Goal: Information Seeking & Learning: Learn about a topic

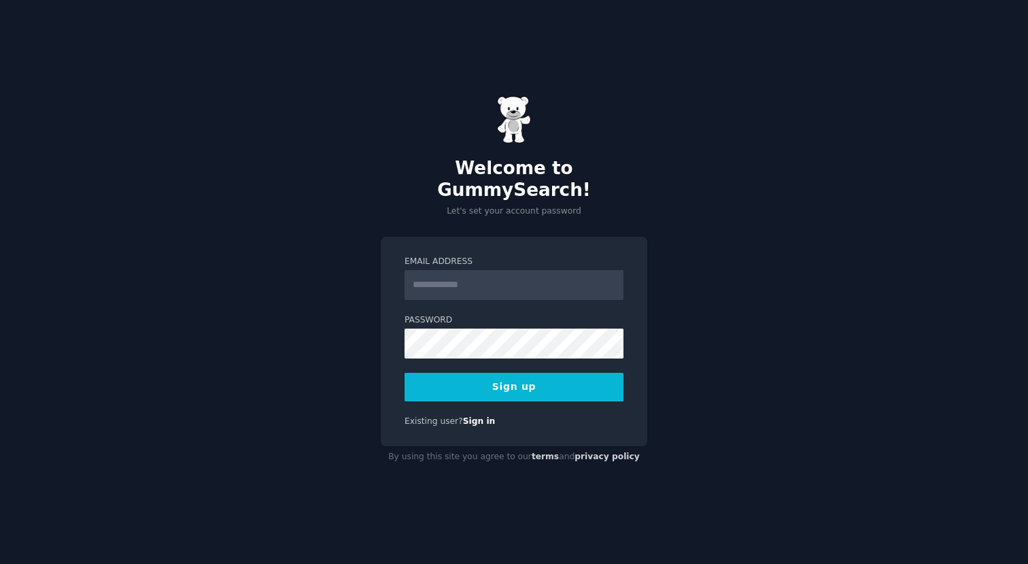
click at [705, 127] on div "Welcome to GummySearch! Let's set your account password Email Address Password …" at bounding box center [514, 282] width 1028 height 564
click at [575, 270] on input "Email Address" at bounding box center [514, 285] width 219 height 30
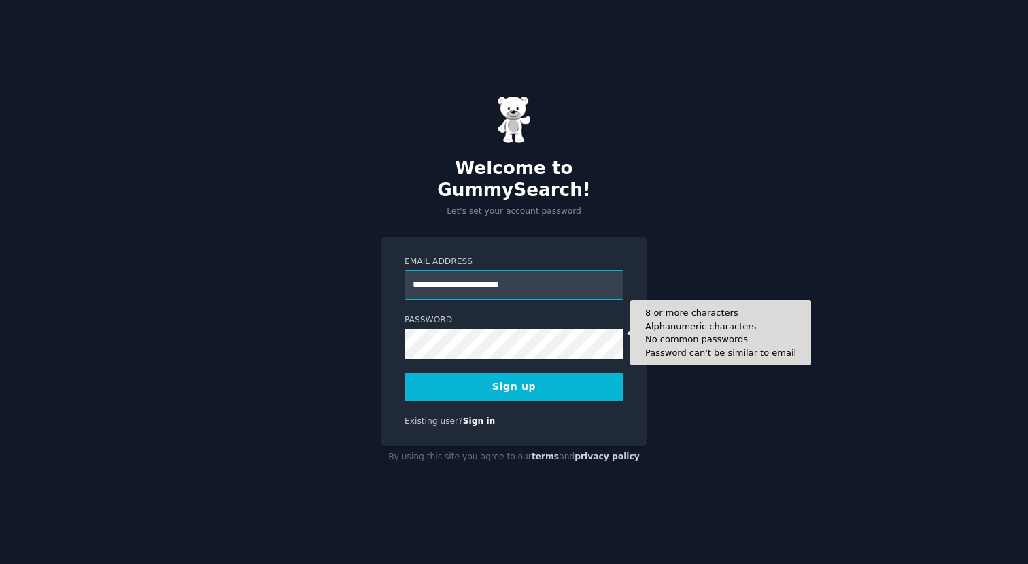
type input "**********"
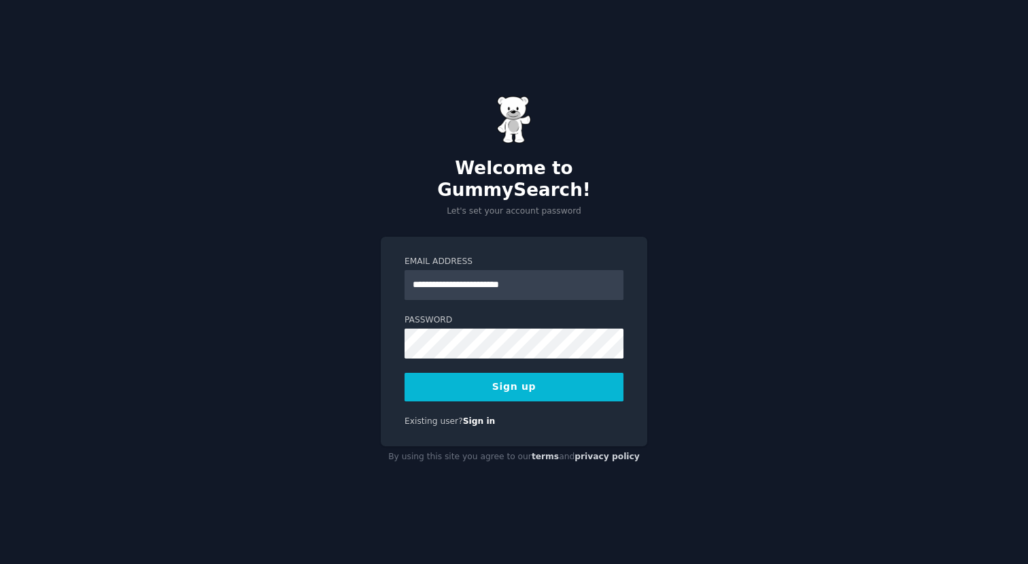
click at [526, 373] on button "Sign up" at bounding box center [514, 387] width 219 height 29
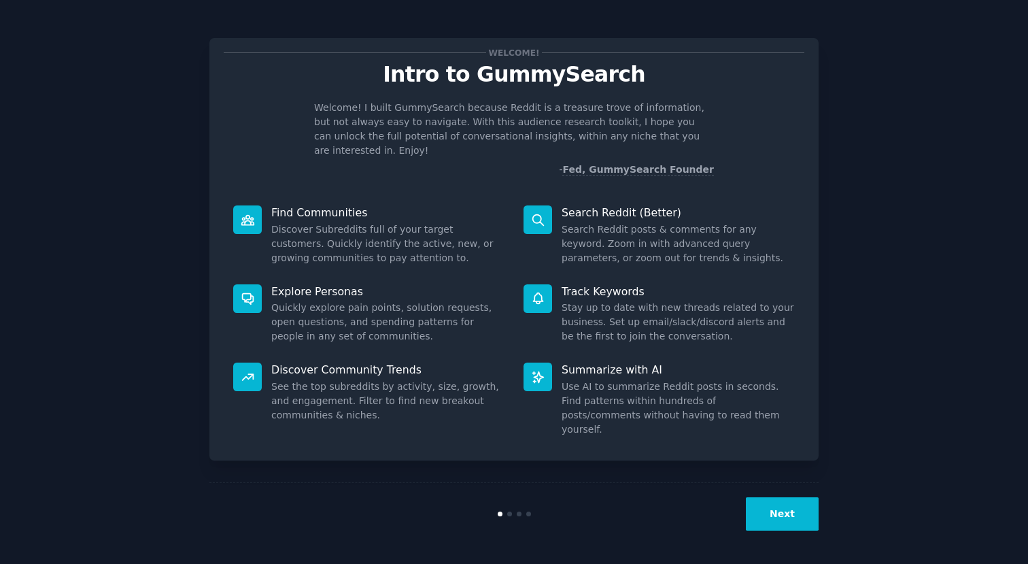
click at [780, 519] on button "Next" at bounding box center [782, 513] width 73 height 33
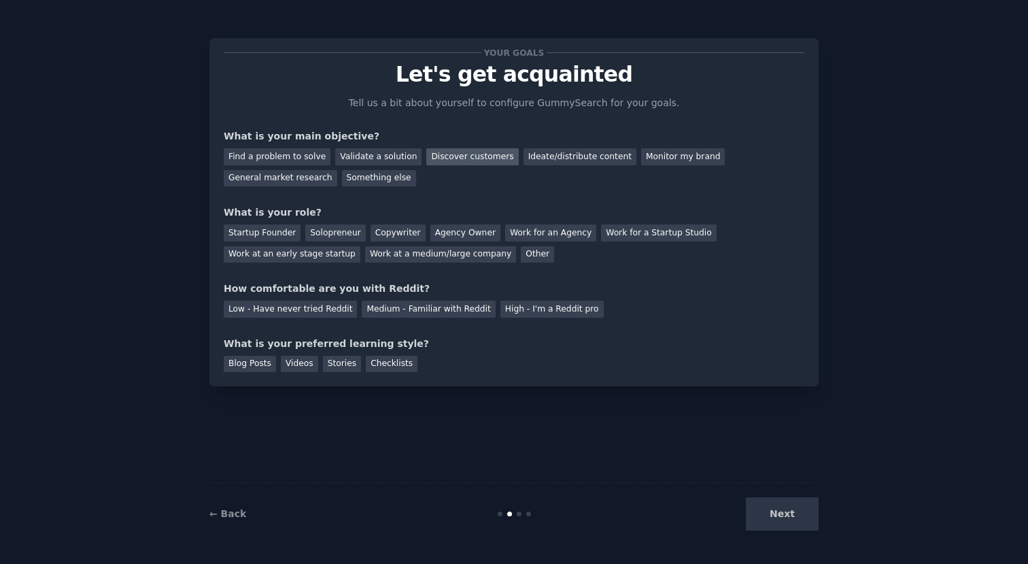
click at [473, 157] on div "Discover customers" at bounding box center [472, 156] width 92 height 17
click at [260, 180] on div "General market research" at bounding box center [281, 178] width 114 height 17
click at [266, 232] on div "Startup Founder" at bounding box center [262, 232] width 77 height 17
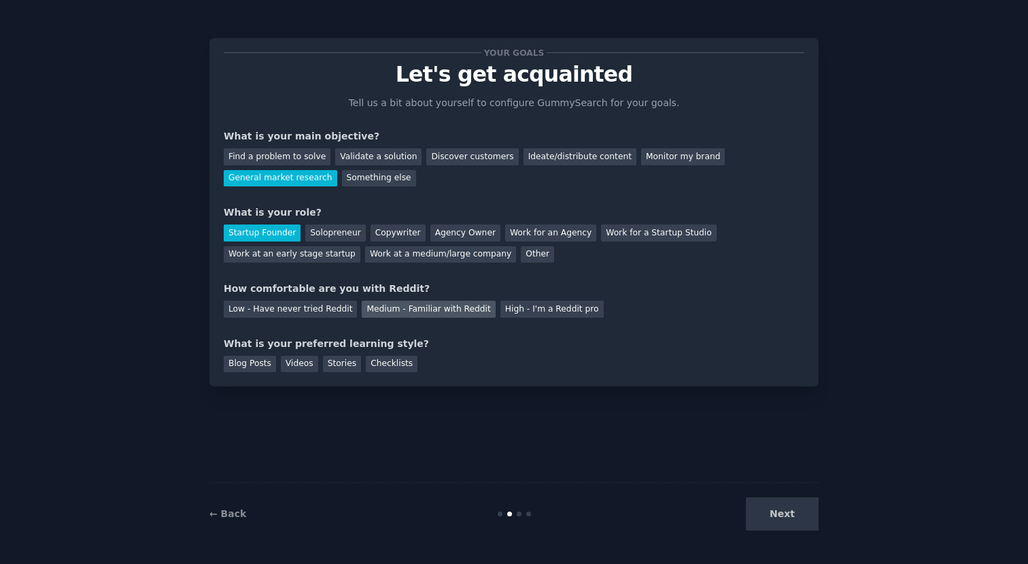
click at [439, 311] on div "Medium - Familiar with Reddit" at bounding box center [428, 309] width 133 height 17
click at [297, 364] on div "Videos" at bounding box center [299, 364] width 37 height 17
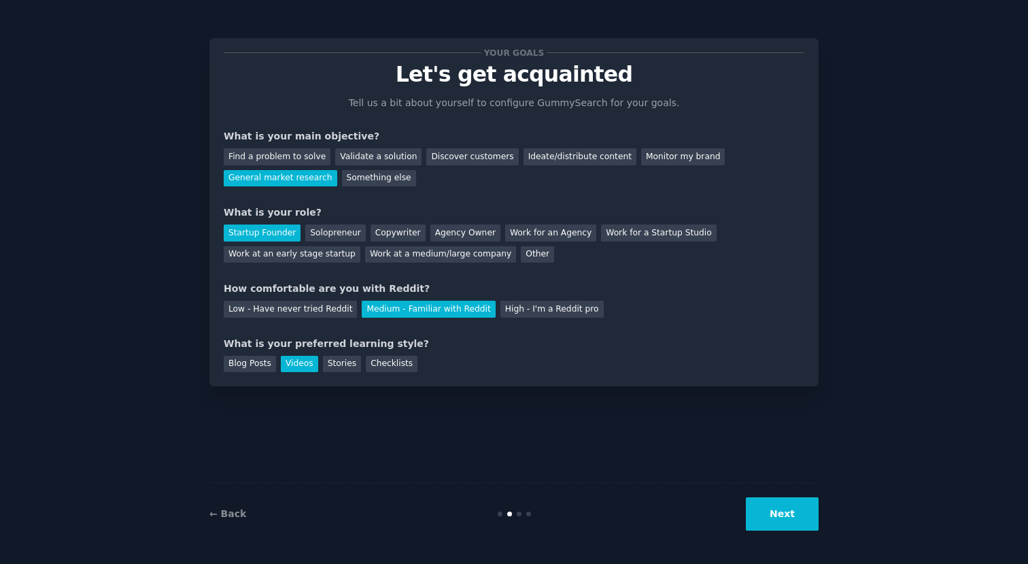
click at [801, 519] on button "Next" at bounding box center [782, 513] width 73 height 33
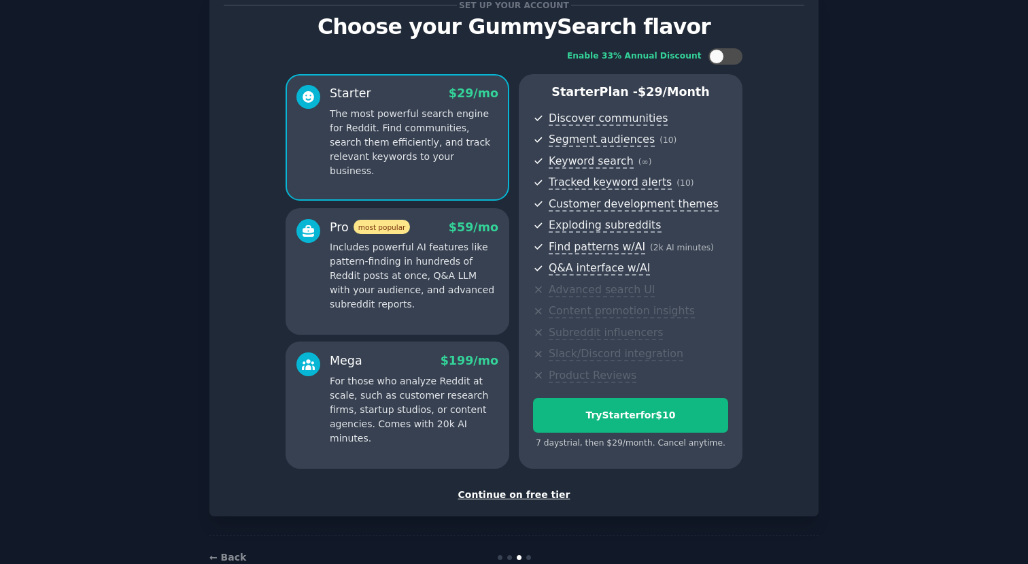
scroll to position [39, 0]
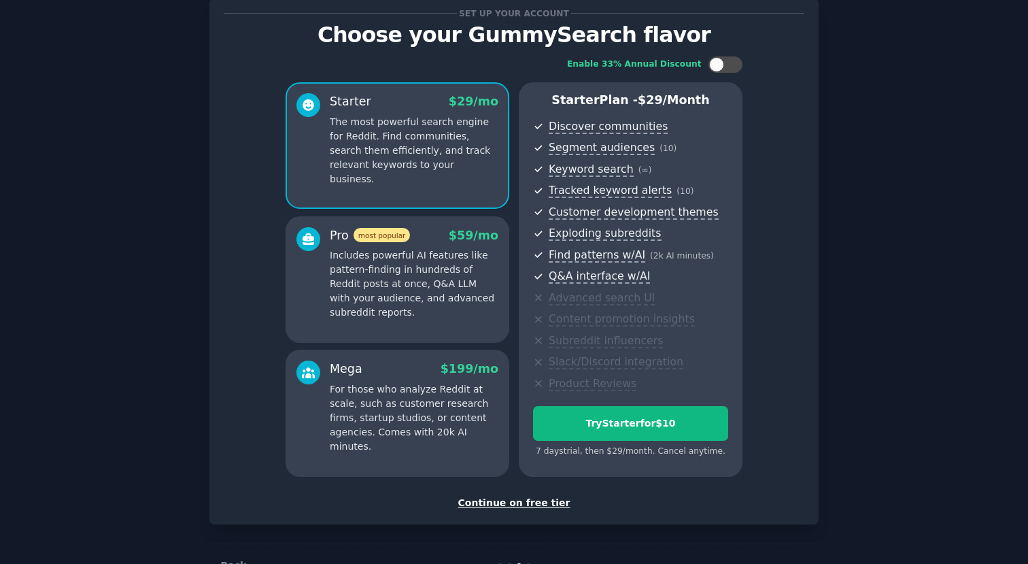
click at [530, 502] on div "Continue on free tier" at bounding box center [514, 503] width 581 height 14
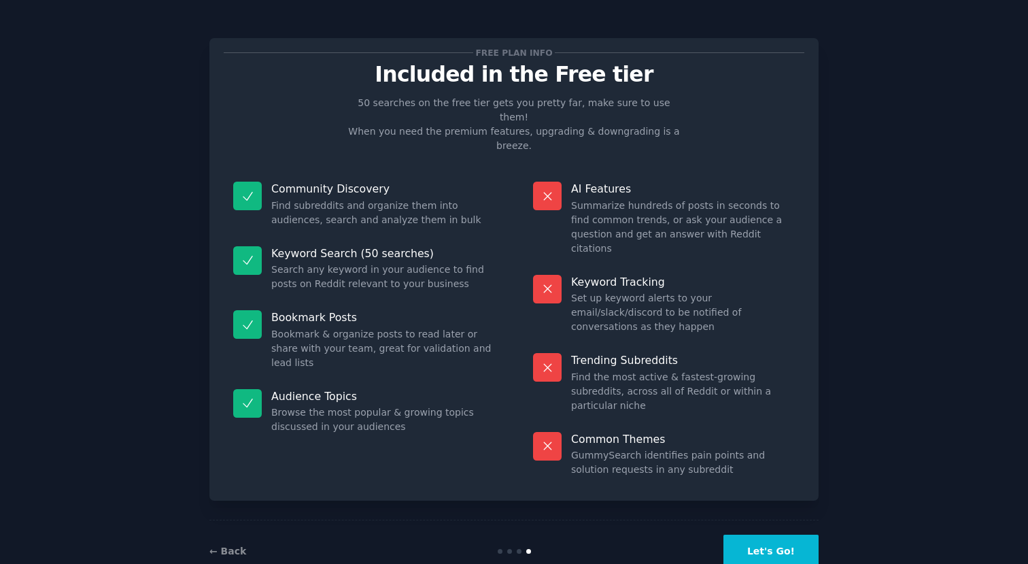
click at [780, 535] on button "Let's Go!" at bounding box center [771, 551] width 95 height 33
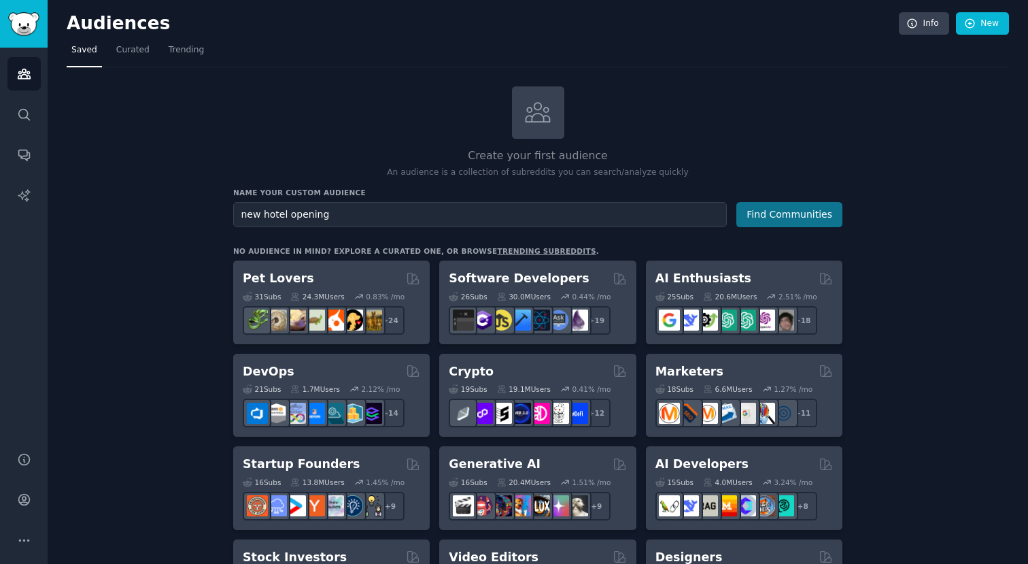
type input "new hotel opening"
click at [793, 214] on button "Find Communities" at bounding box center [790, 214] width 106 height 25
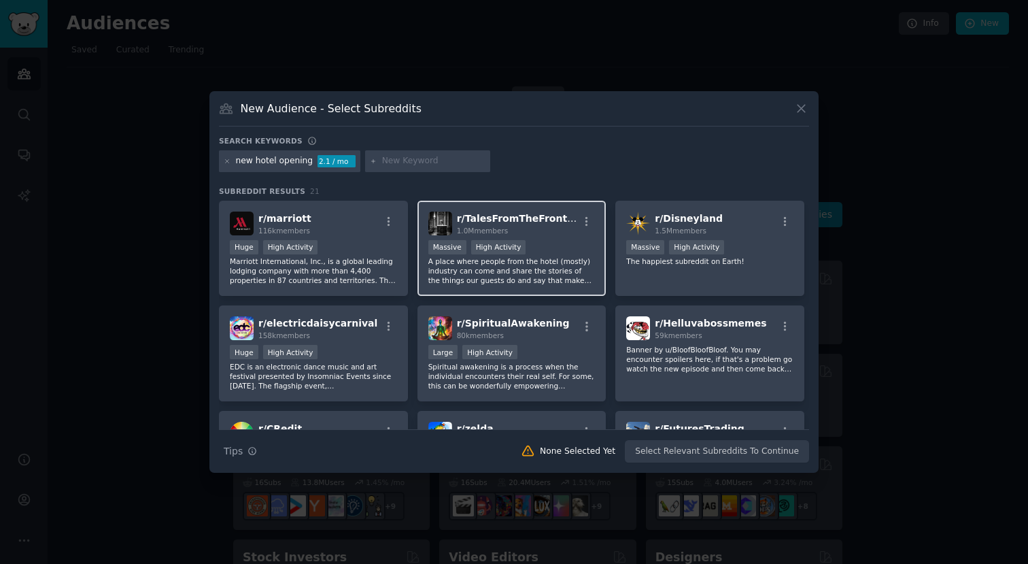
click at [488, 220] on span "r/ TalesFromTheFrontDesk" at bounding box center [525, 218] width 137 height 11
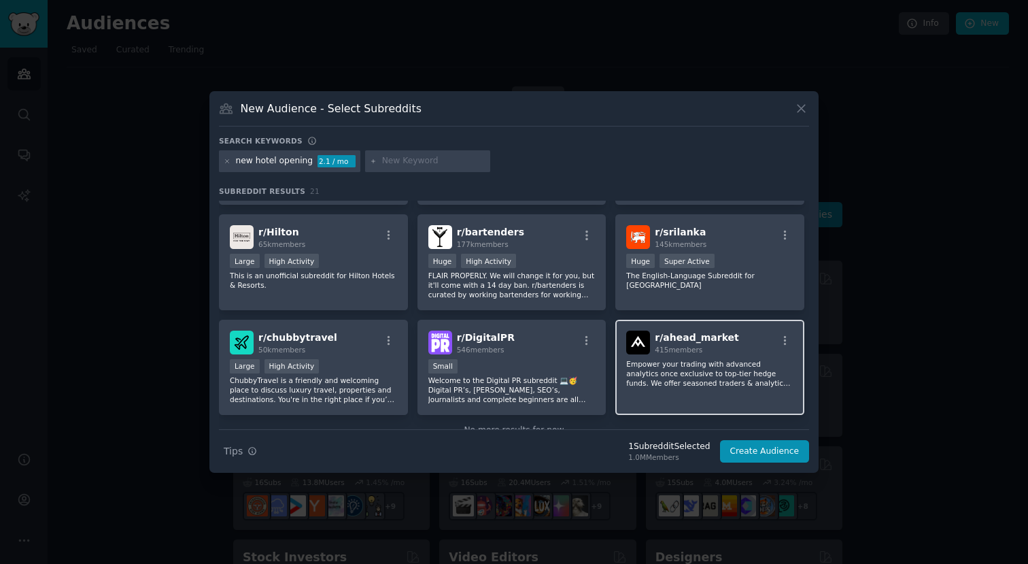
scroll to position [510, 0]
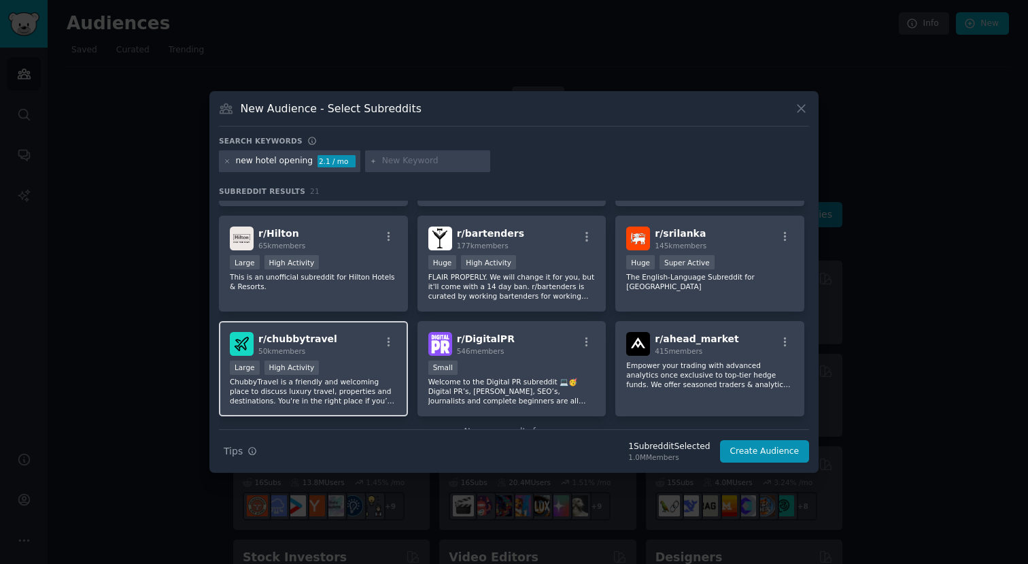
click at [368, 341] on div "r/ chubbytravel 50k members" at bounding box center [313, 344] width 167 height 24
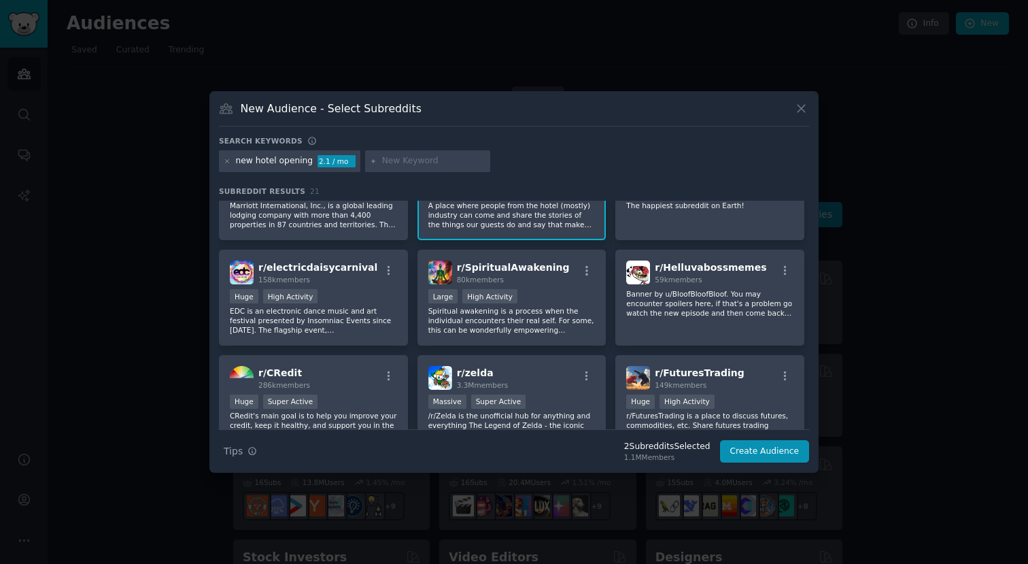
scroll to position [0, 0]
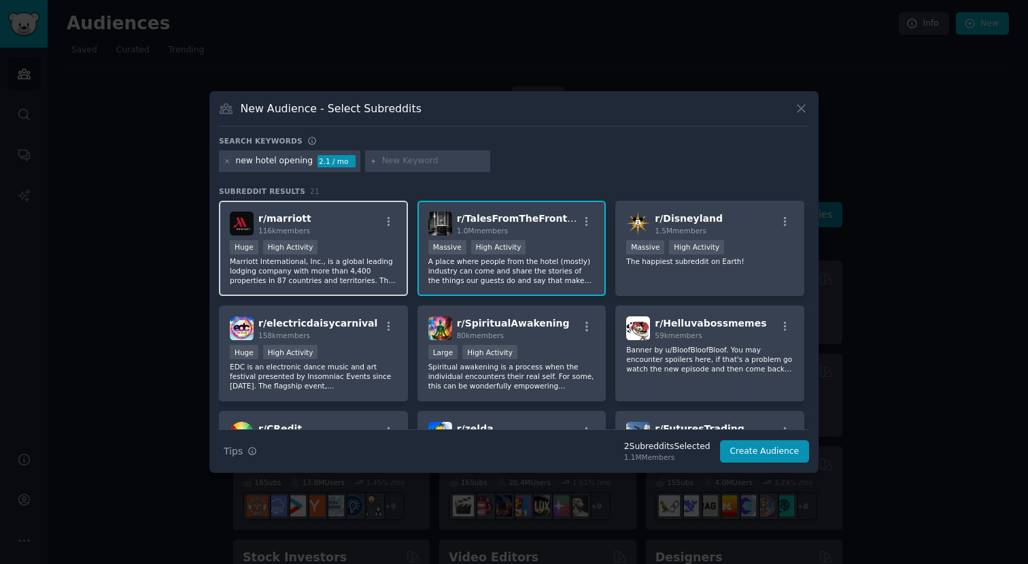
click at [342, 219] on div "r/ marriott 116k members" at bounding box center [313, 224] width 167 height 24
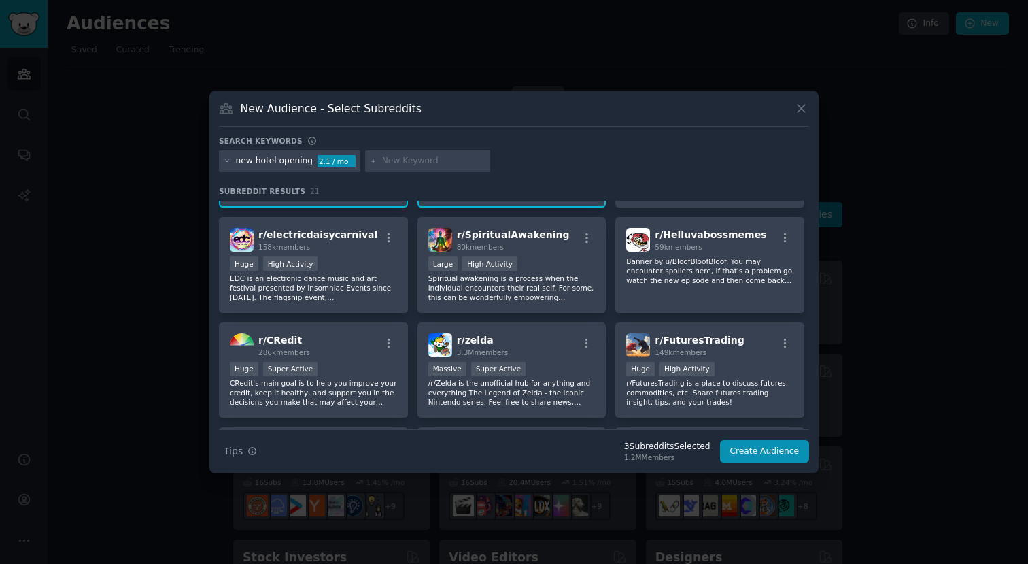
scroll to position [97, 0]
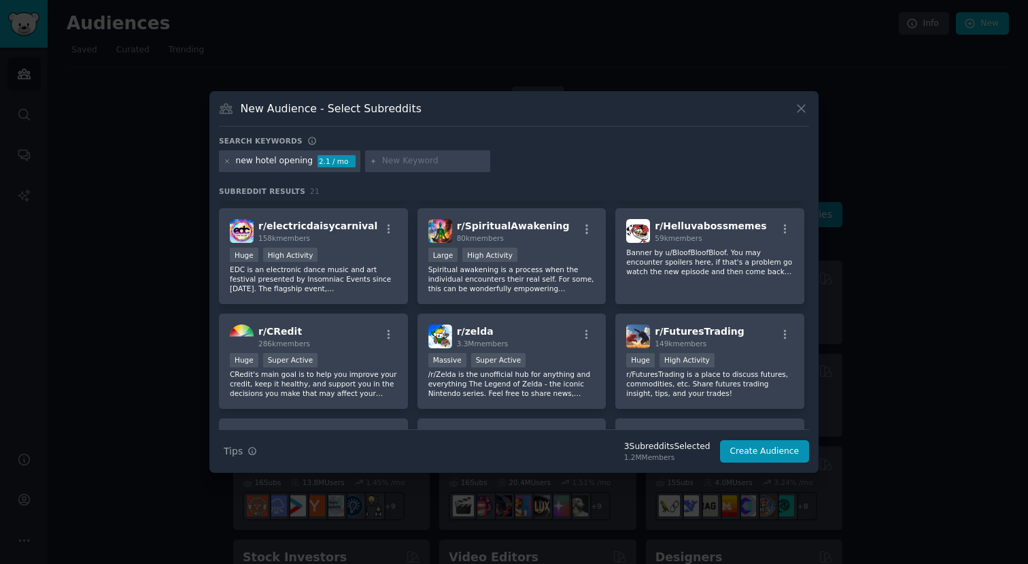
click at [415, 161] on input "text" at bounding box center [433, 161] width 103 height 12
type input "new resort"
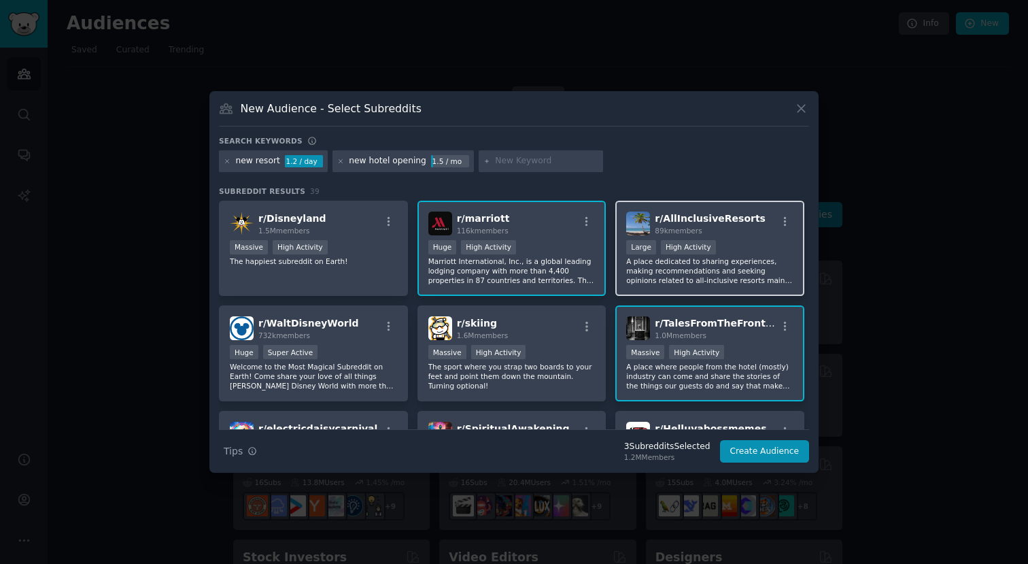
click at [735, 226] on div "89k members" at bounding box center [710, 231] width 111 height 10
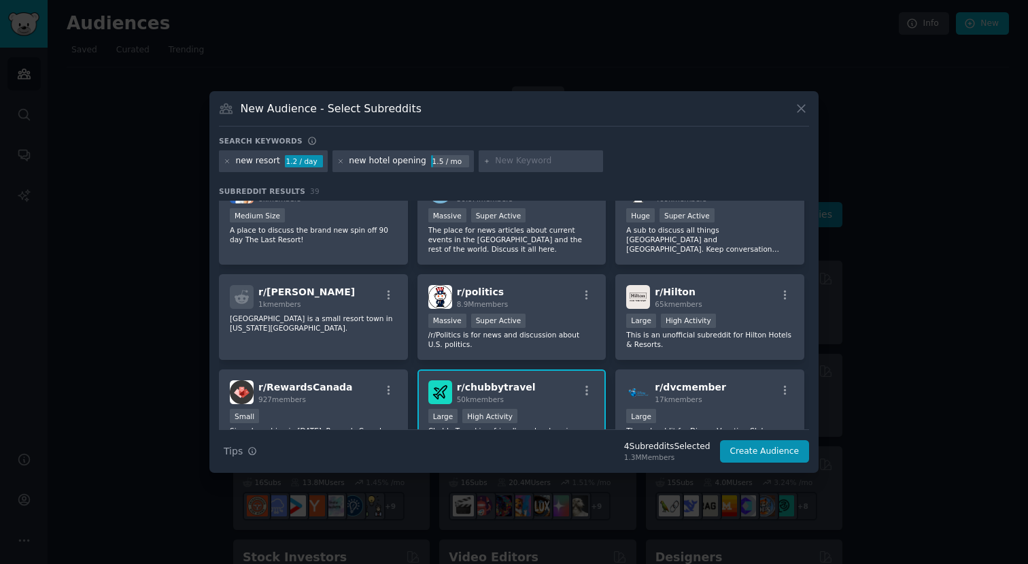
scroll to position [472, 0]
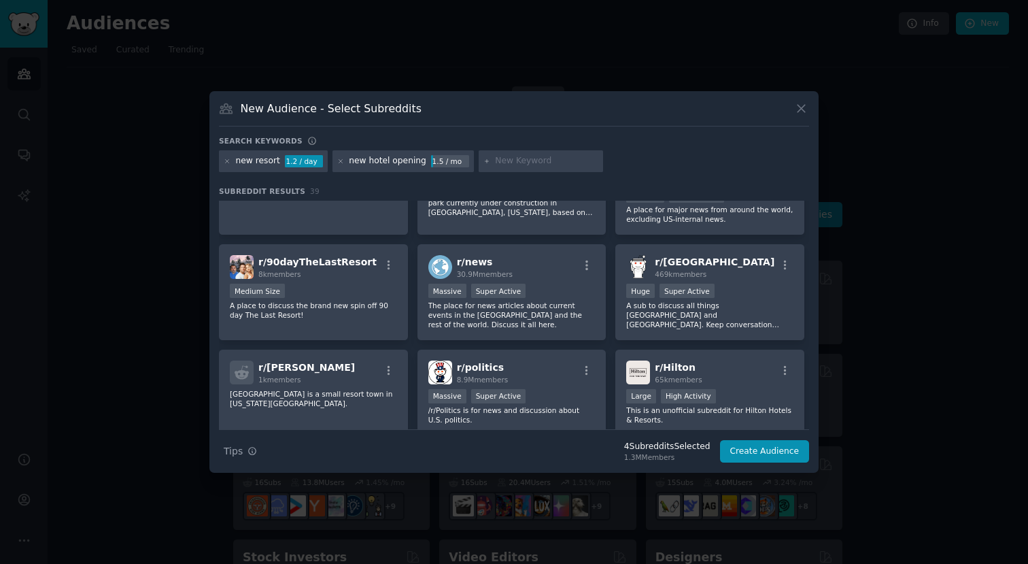
click at [513, 164] on input "text" at bounding box center [546, 161] width 103 height 12
type input "new hotels"
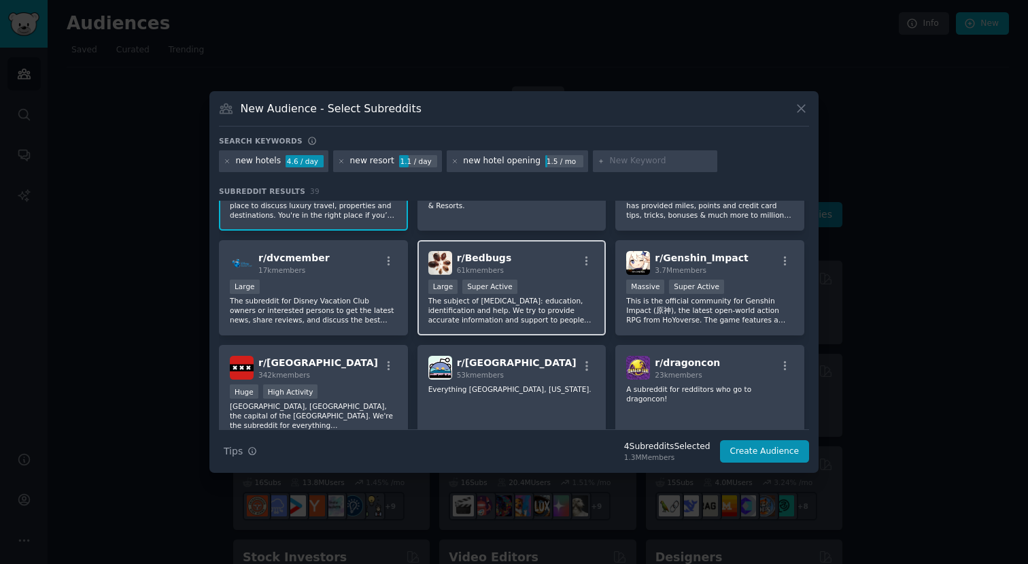
scroll to position [1166, 0]
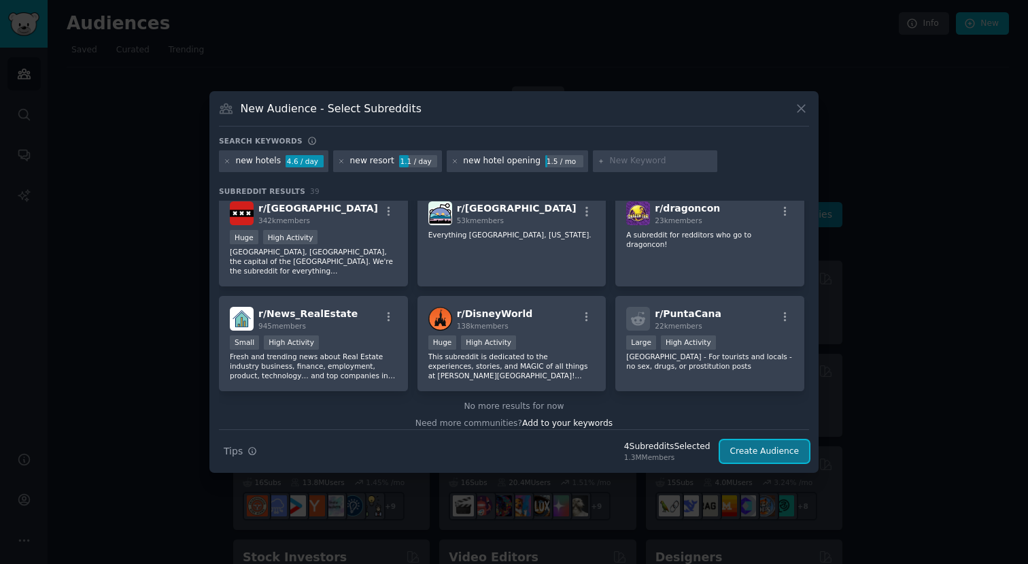
click at [789, 456] on button "Create Audience" at bounding box center [765, 451] width 90 height 23
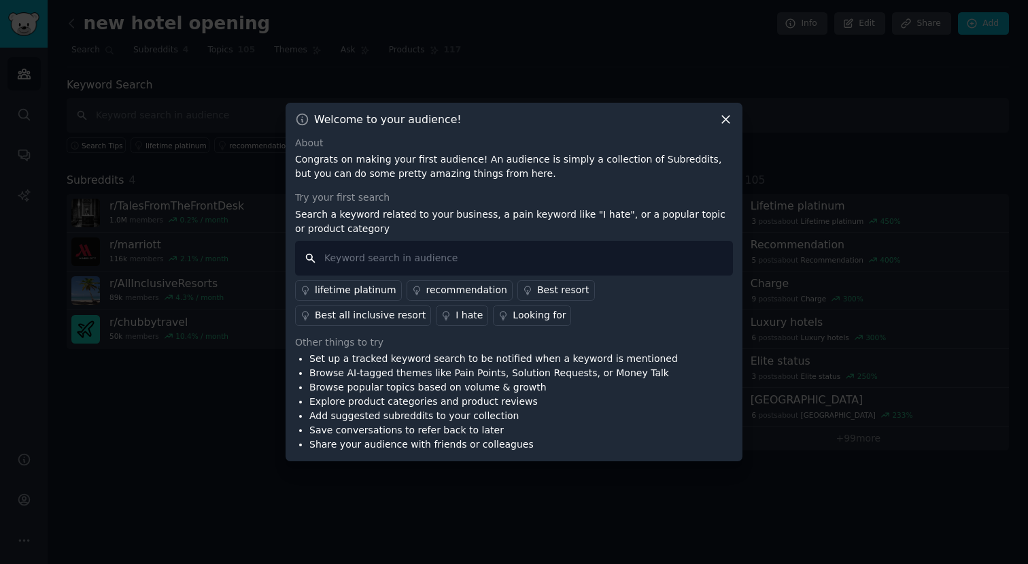
click at [459, 257] on input "text" at bounding box center [514, 258] width 438 height 35
type input "new hotel opening"
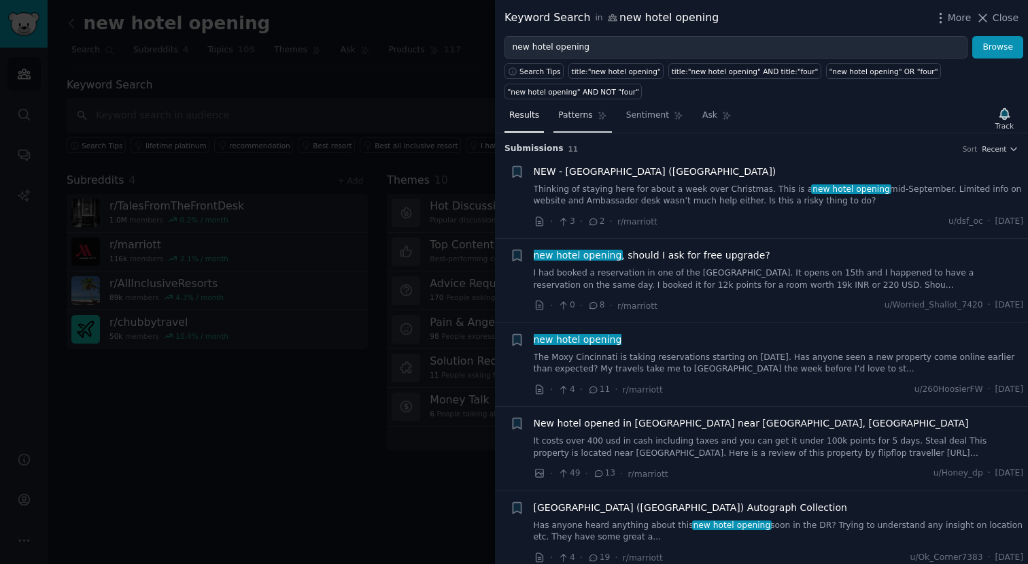
click at [580, 113] on span "Patterns" at bounding box center [575, 116] width 34 height 12
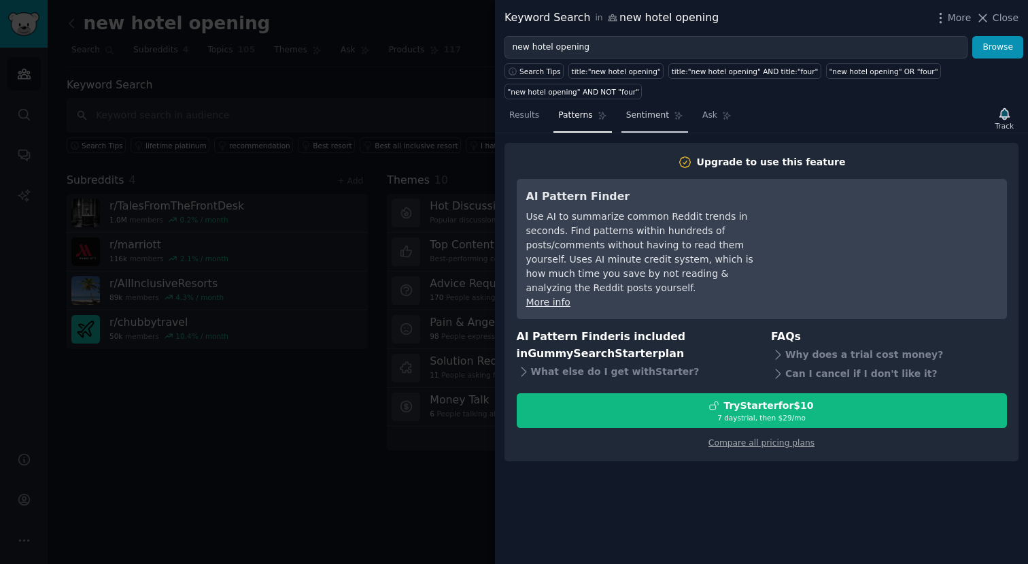
click at [632, 110] on span "Sentiment" at bounding box center [647, 116] width 43 height 12
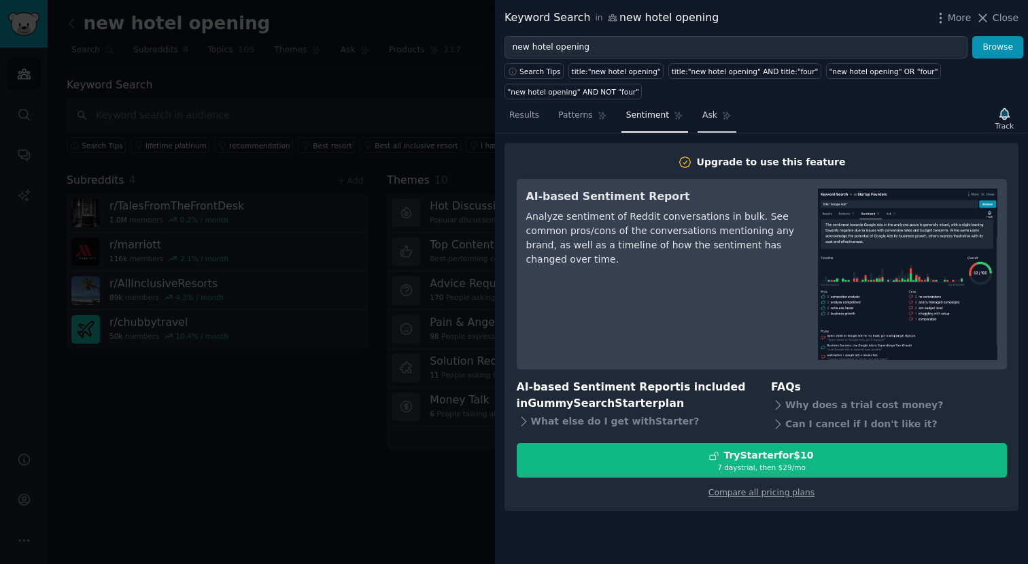
click at [709, 116] on span "Ask" at bounding box center [710, 116] width 15 height 12
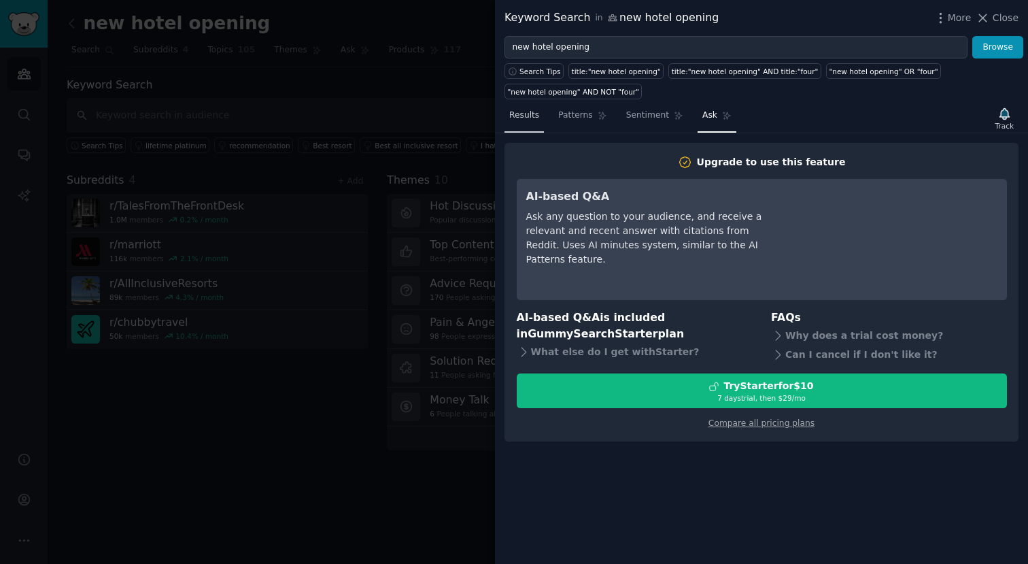
click at [528, 114] on span "Results" at bounding box center [524, 116] width 30 height 12
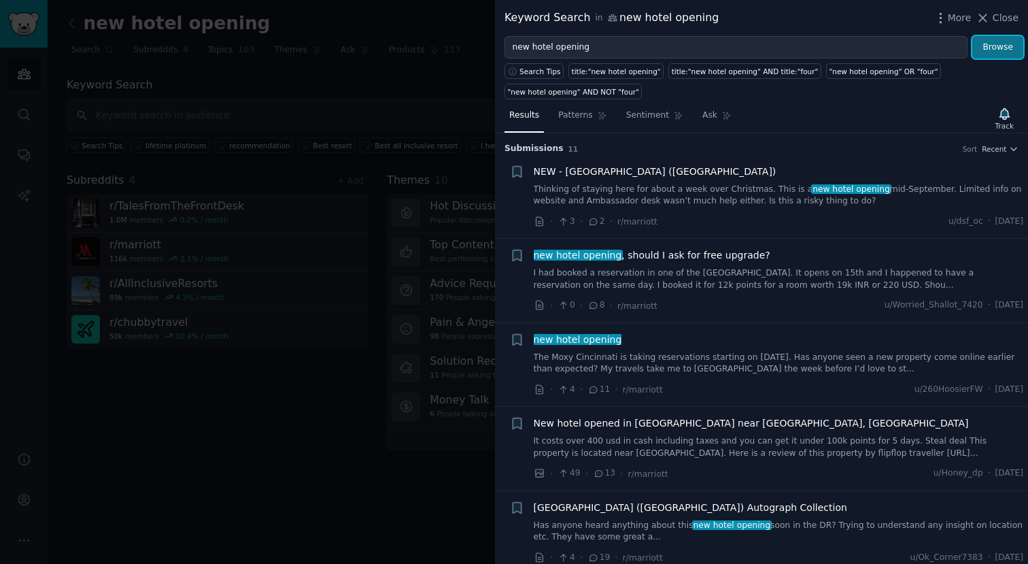
click at [1007, 52] on button "Browse" at bounding box center [998, 47] width 51 height 23
click at [675, 182] on div "NEW - JW Marriott Cam Ranh Bay Resort & Spa (Vietnam) Thinking of staying here …" at bounding box center [779, 186] width 490 height 43
click at [1011, 16] on span "Close" at bounding box center [1006, 18] width 26 height 14
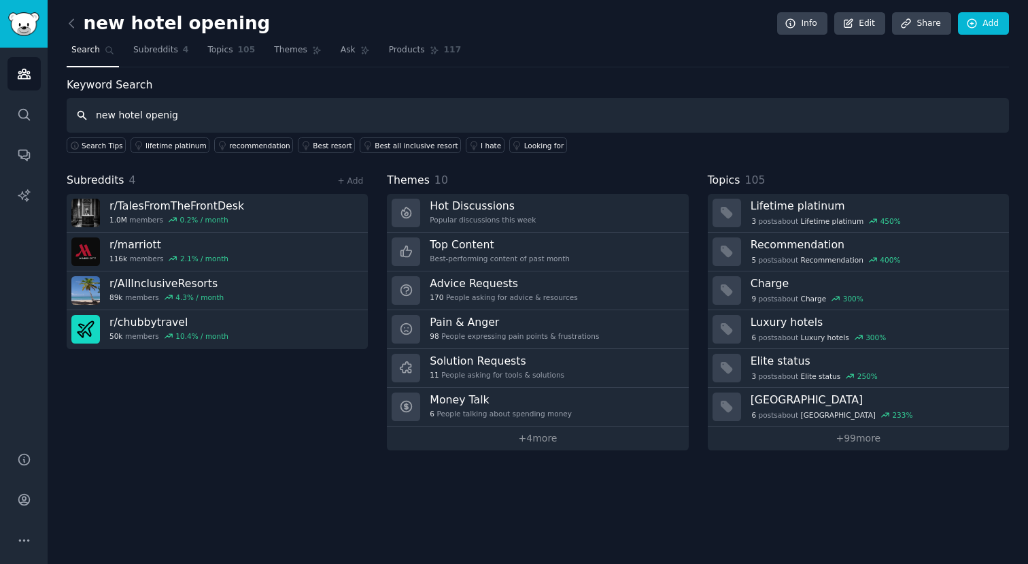
type input "new hotel openig"
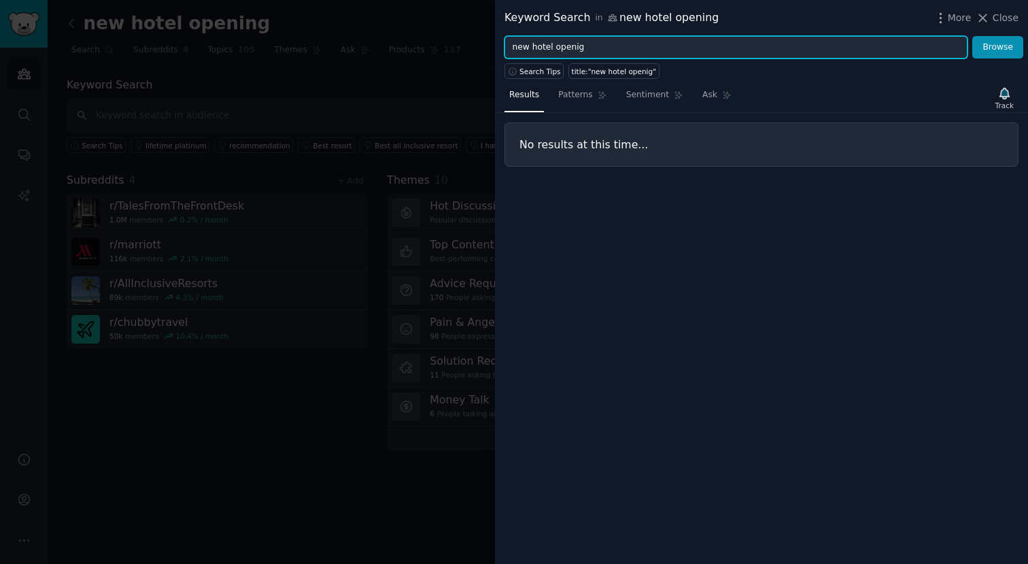
click at [604, 49] on input "new hotel openig" at bounding box center [736, 47] width 463 height 23
type input "new hotel opening"
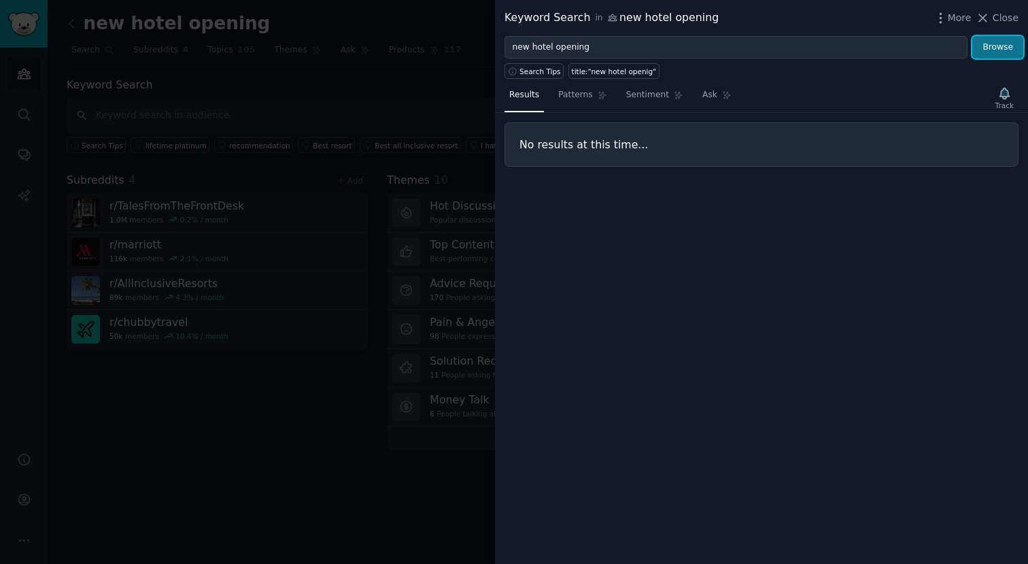
click at [990, 51] on button "Browse" at bounding box center [998, 47] width 51 height 23
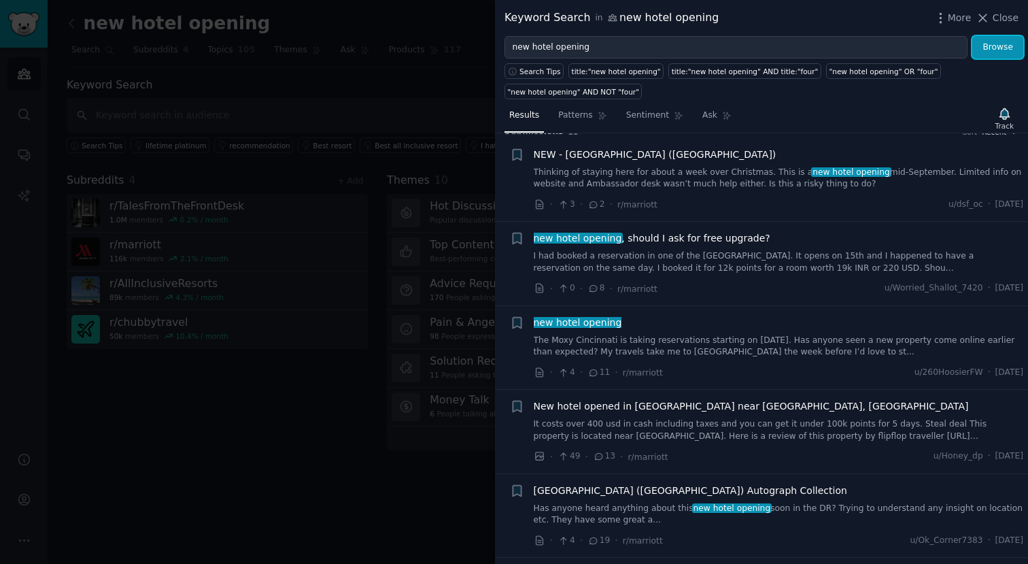
scroll to position [26, 0]
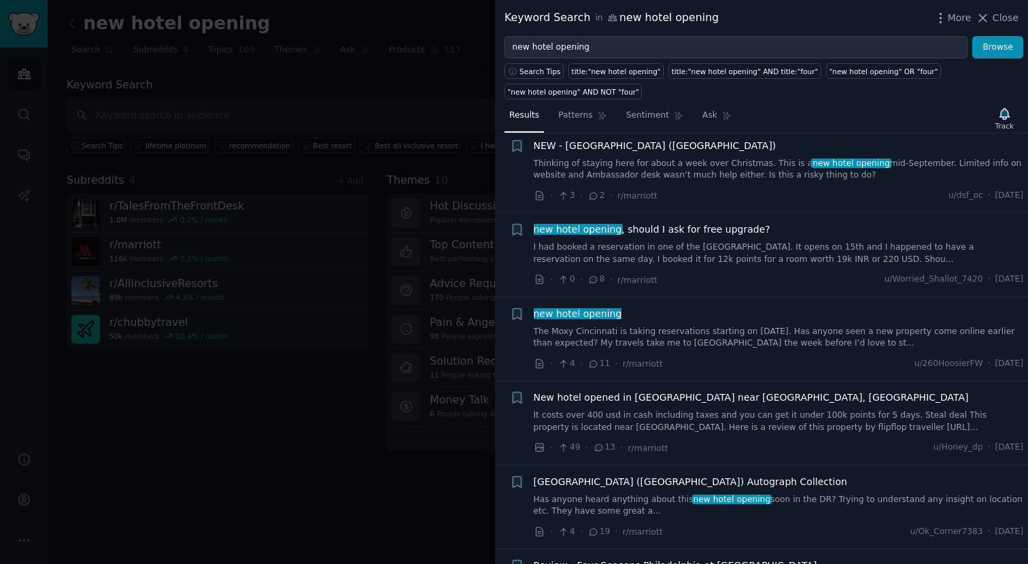
click at [582, 340] on link "The Moxy Cincinnati is taking reservations starting on April 20, 2025. Has anyo…" at bounding box center [779, 338] width 490 height 24
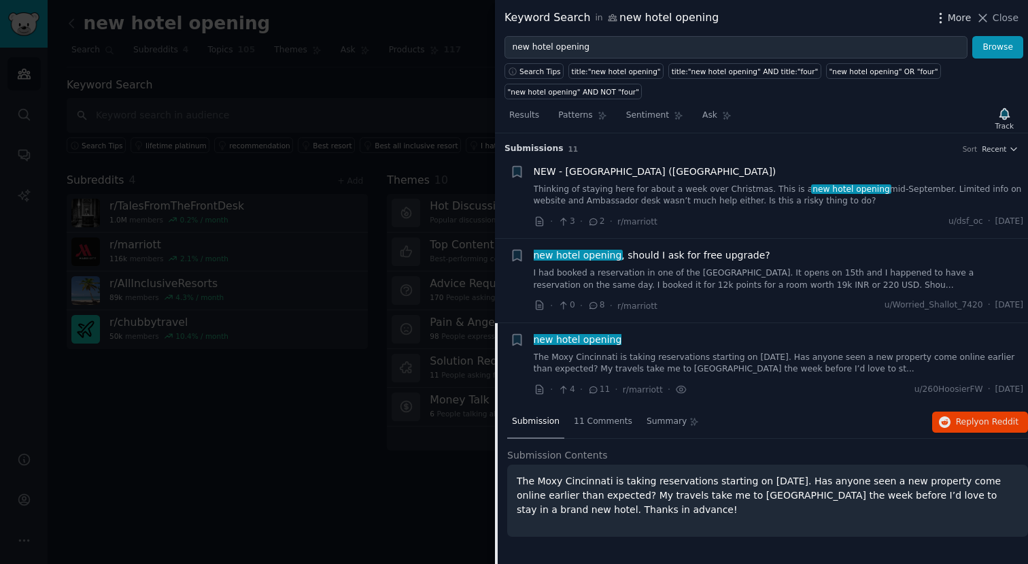
click at [956, 18] on span "More" at bounding box center [960, 18] width 24 height 14
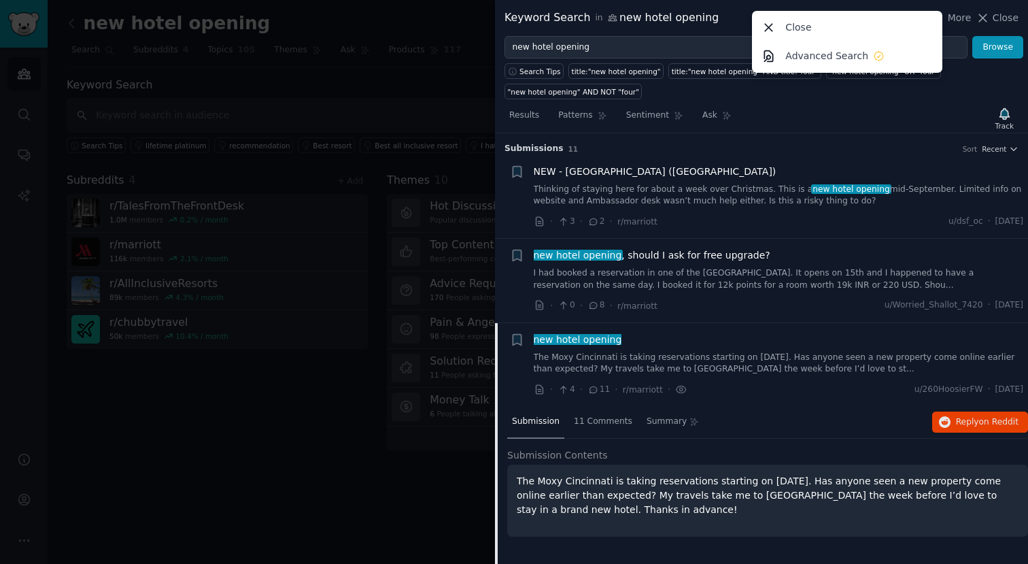
click at [725, 25] on div "Keyword Search in new hotel opening More Close Advanced Search Close" at bounding box center [762, 18] width 514 height 17
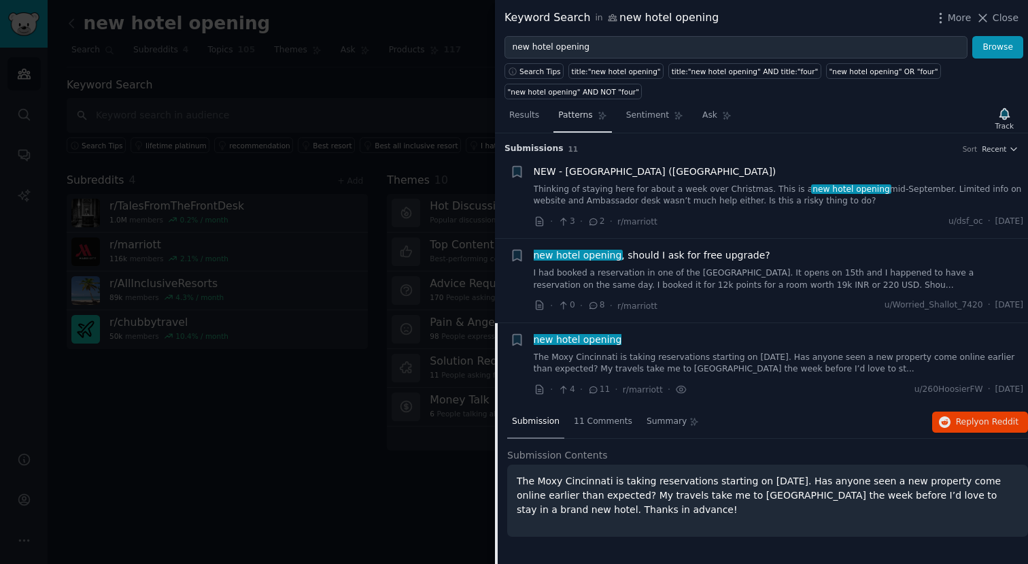
click at [573, 113] on span "Patterns" at bounding box center [575, 116] width 34 height 12
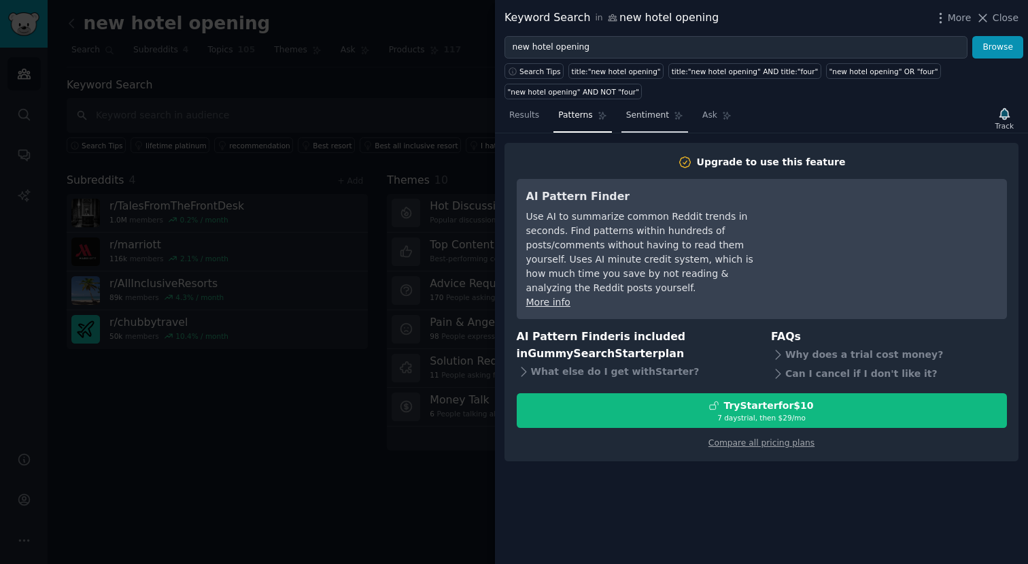
click at [648, 118] on span "Sentiment" at bounding box center [647, 116] width 43 height 12
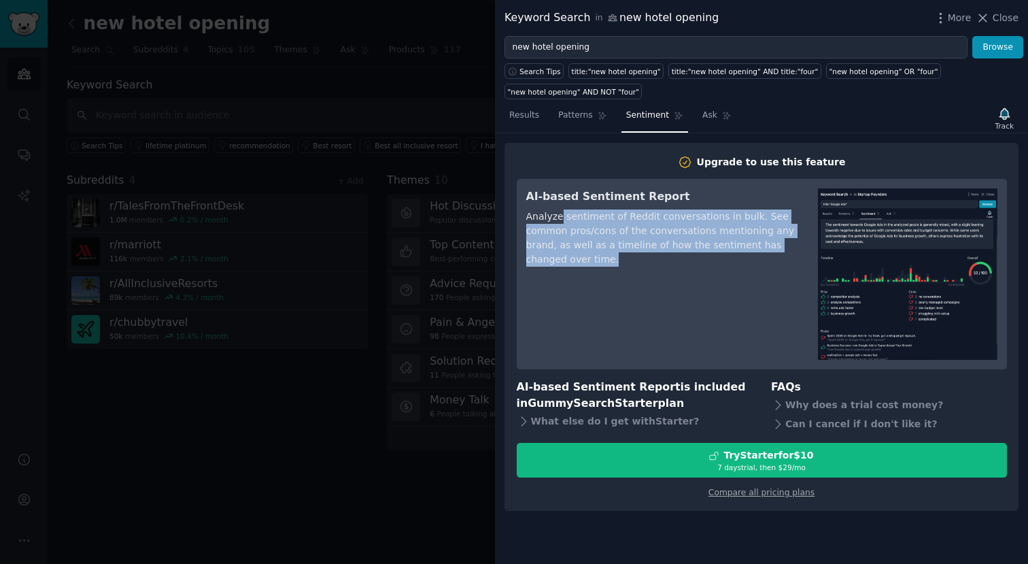
drag, startPoint x: 598, startPoint y: 218, endPoint x: 711, endPoint y: 267, distance: 123.7
click at [711, 267] on div "AI-based Sentiment Report Analyze sentiment of Reddit conversations in bulk. Se…" at bounding box center [662, 273] width 273 height 171
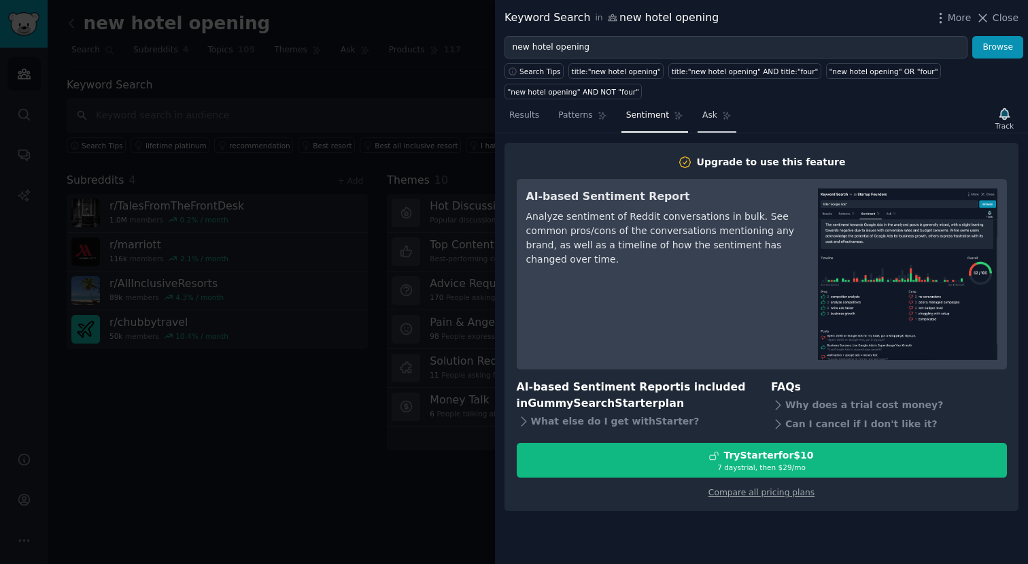
click at [707, 116] on span "Ask" at bounding box center [710, 116] width 15 height 12
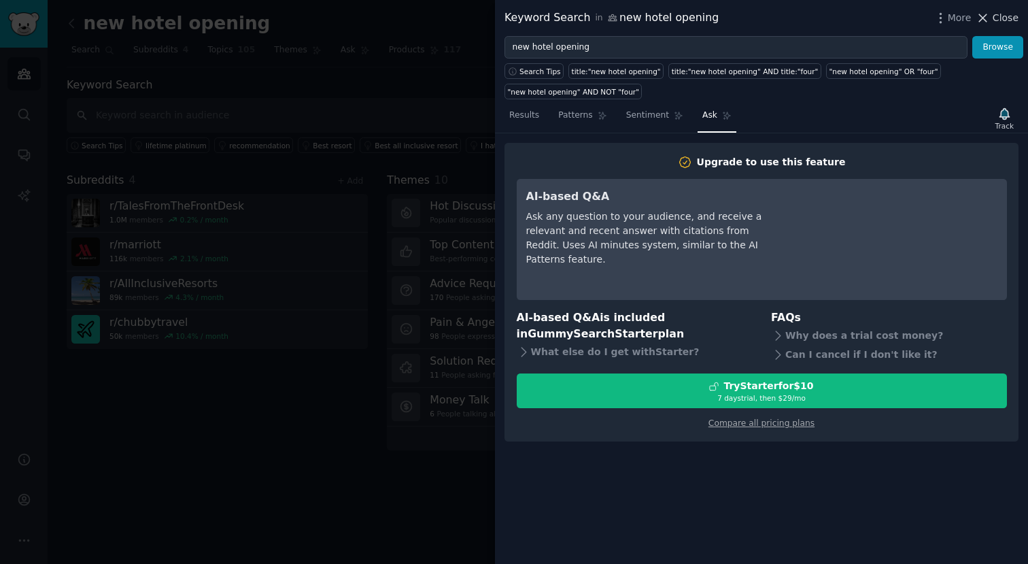
click at [989, 14] on icon at bounding box center [983, 18] width 14 height 14
